Goal: Check status: Check status

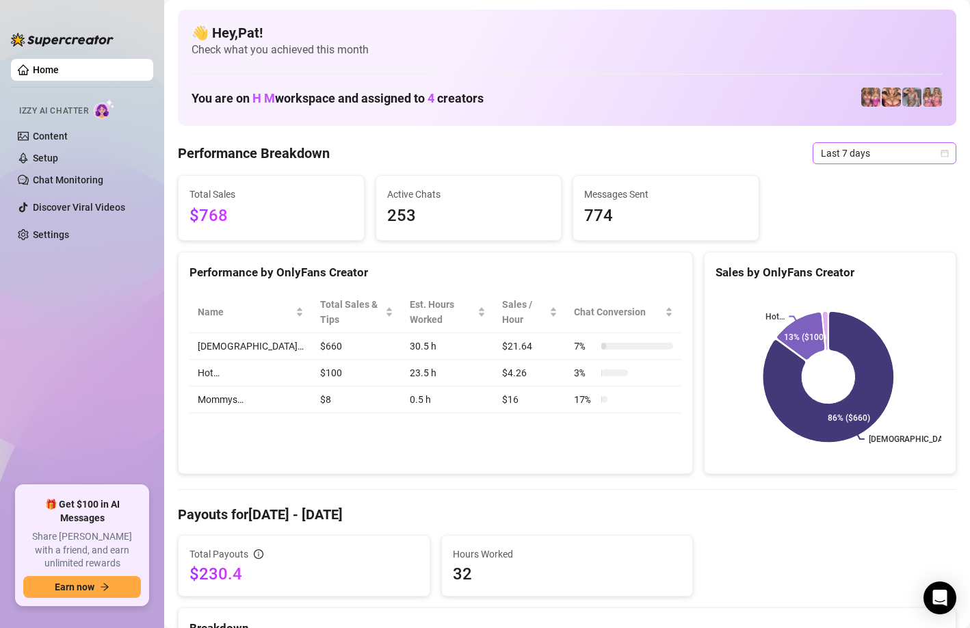
click at [859, 146] on span "Last 7 days" at bounding box center [884, 153] width 127 height 21
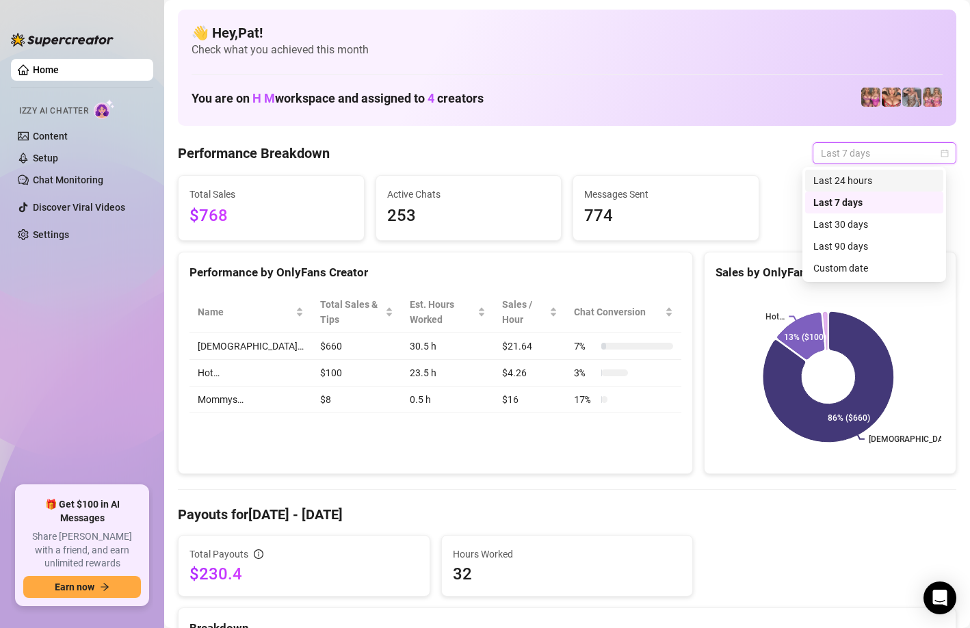
click at [851, 183] on div "Last 24 hours" at bounding box center [874, 180] width 122 height 15
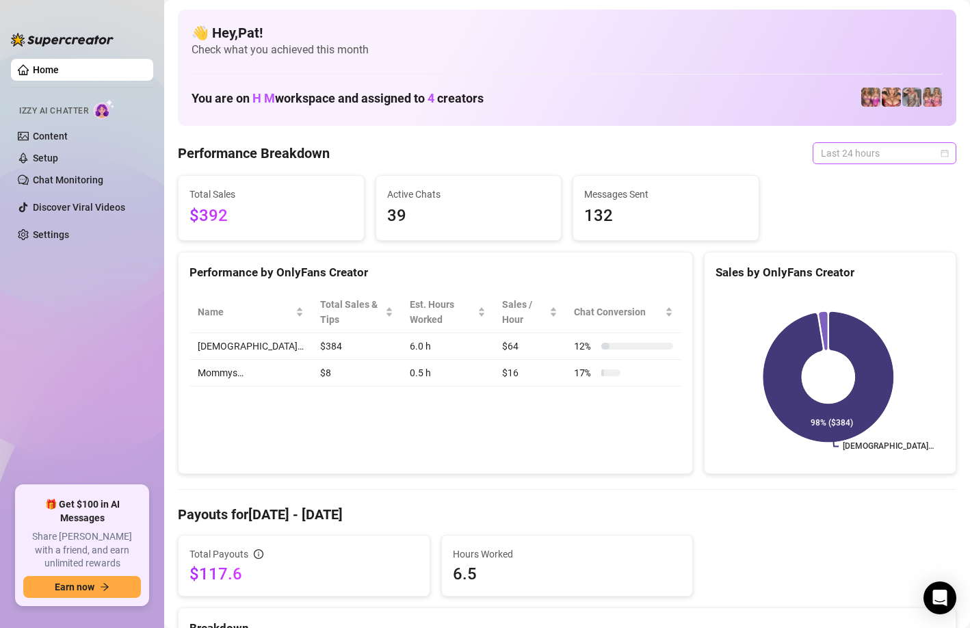
click at [859, 155] on span "Last 24 hours" at bounding box center [884, 153] width 127 height 21
click at [859, 182] on div "Last 24 hours" at bounding box center [874, 180] width 122 height 15
